Goal: Information Seeking & Learning: Learn about a topic

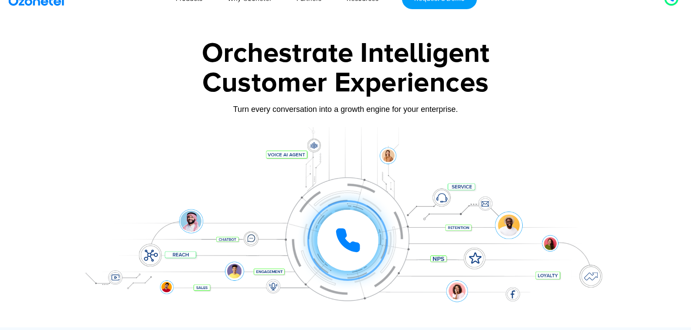
scroll to position [44, 0]
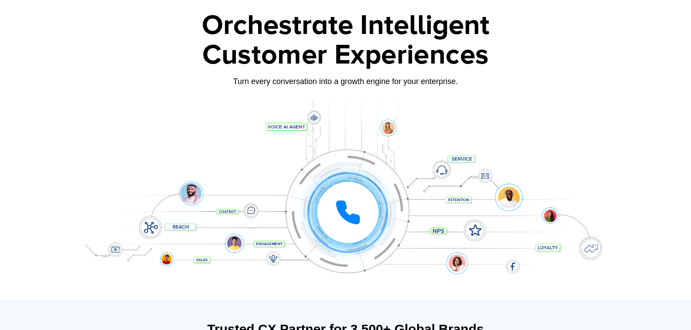
drag, startPoint x: 269, startPoint y: 129, endPoint x: 338, endPoint y: 135, distance: 68.7
click at [332, 133] on div "Click to experience it! Call in progress... 1 2 3 4 5 6 7 8 9 # 0" at bounding box center [345, 195] width 545 height 148
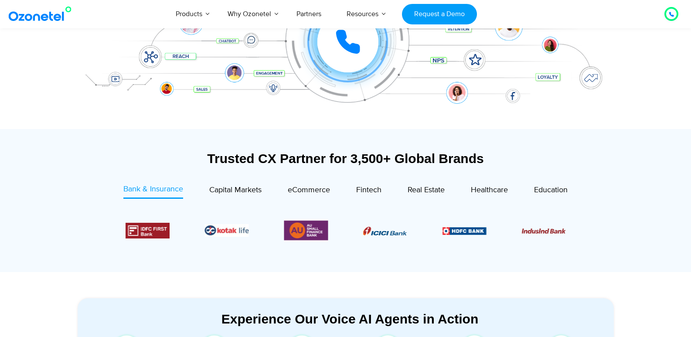
scroll to position [218, 0]
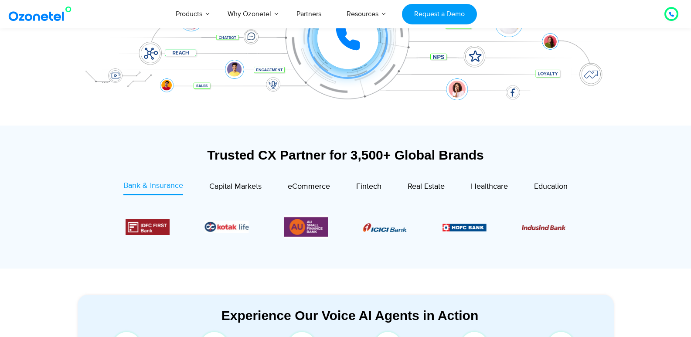
drag, startPoint x: 104, startPoint y: 179, endPoint x: 626, endPoint y: 241, distance: 525.0
click at [626, 241] on section "Trusted CX Partner for 3,500+ Global Brands Bank & Insurance Capital Markets" at bounding box center [345, 197] width 691 height 143
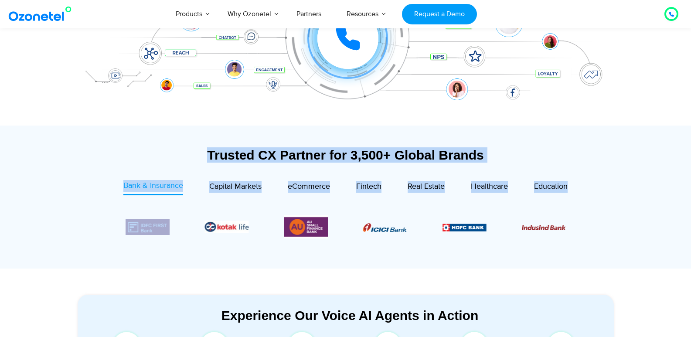
drag, startPoint x: 207, startPoint y: 152, endPoint x: 643, endPoint y: 245, distance: 445.6
click at [643, 245] on section "Trusted CX Partner for 3,500+ Global Brands Bank & Insurance Capital Markets" at bounding box center [345, 197] width 691 height 143
click at [639, 241] on section "Trusted CX Partner for 3,500+ Global Brands Bank & Insurance Capital Markets" at bounding box center [345, 197] width 691 height 143
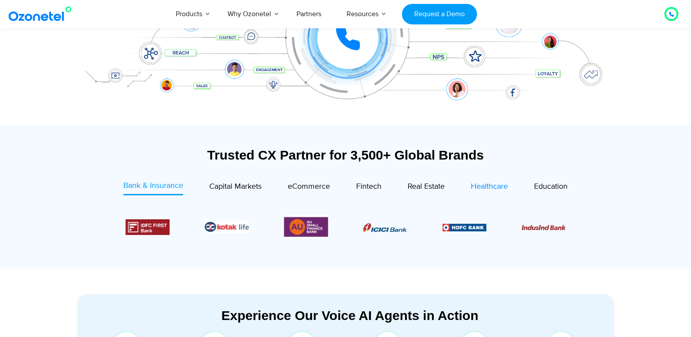
click at [486, 182] on span "Healthcare" at bounding box center [489, 187] width 37 height 10
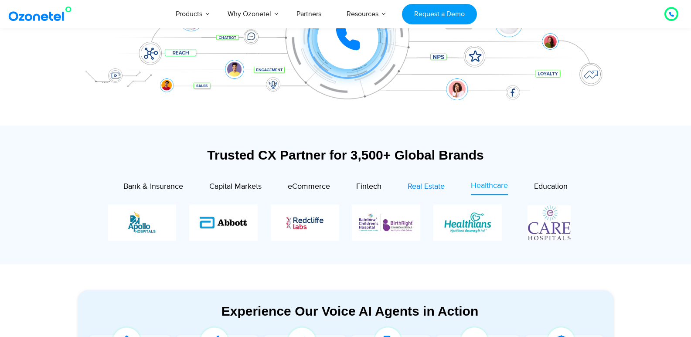
click at [437, 186] on span "Real Estate" at bounding box center [426, 187] width 37 height 10
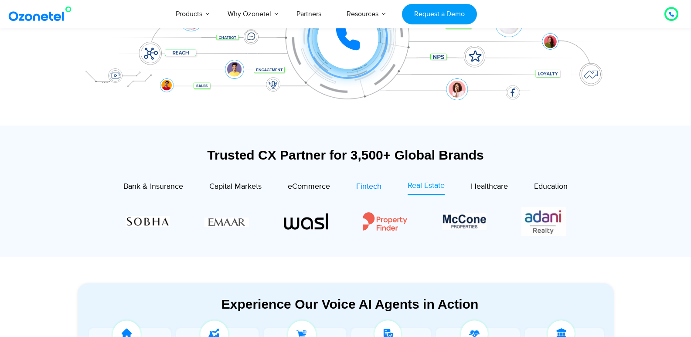
click at [370, 186] on span "Fintech" at bounding box center [368, 187] width 25 height 10
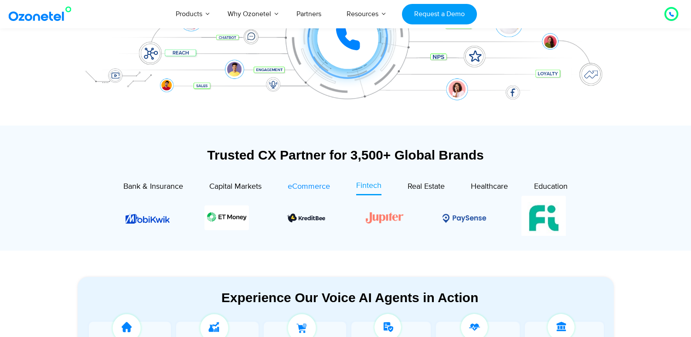
click at [316, 190] on span "eCommerce" at bounding box center [309, 187] width 42 height 10
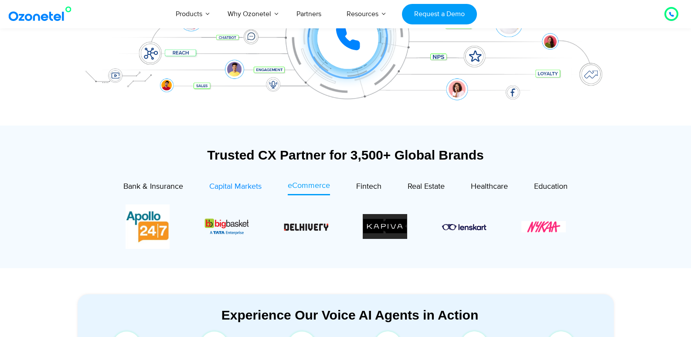
click at [238, 187] on span "Capital Markets" at bounding box center [235, 187] width 52 height 10
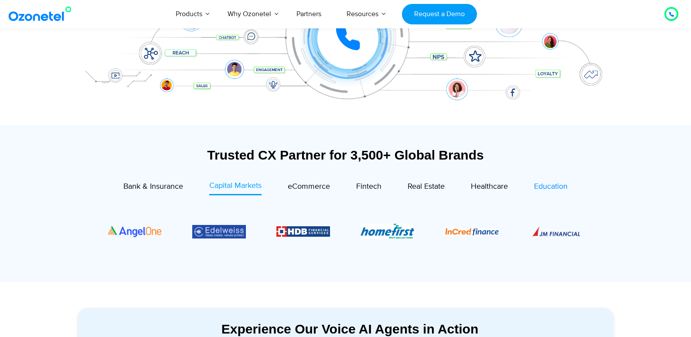
click at [553, 190] on span "Education" at bounding box center [551, 187] width 34 height 10
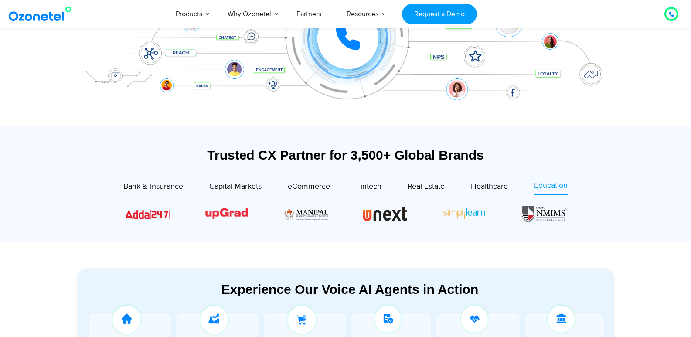
drag, startPoint x: 78, startPoint y: 193, endPoint x: 595, endPoint y: 224, distance: 518.4
click at [595, 224] on div "Bank & Insurance Capital Markets" at bounding box center [345, 209] width 519 height 58
click at [598, 223] on section at bounding box center [346, 213] width 510 height 45
click at [384, 189] on div "Real Estate" at bounding box center [412, 187] width 63 height 15
click at [376, 187] on span "Fintech" at bounding box center [368, 187] width 25 height 10
